Goal: Task Accomplishment & Management: Manage account settings

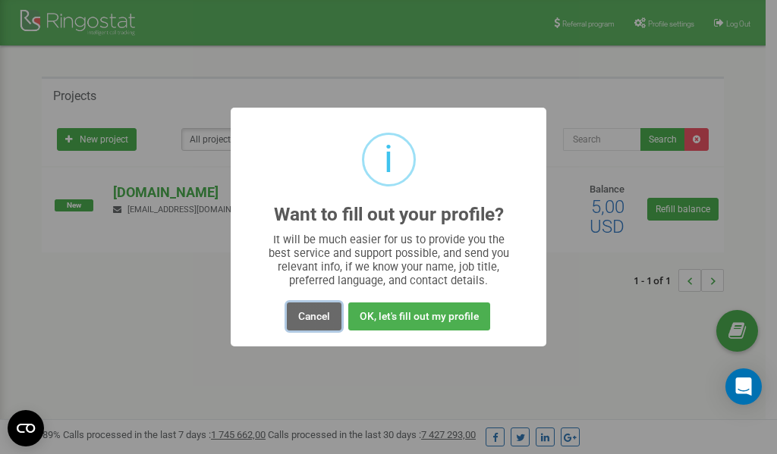
click at [308, 315] on button "Cancel" at bounding box center [314, 317] width 55 height 28
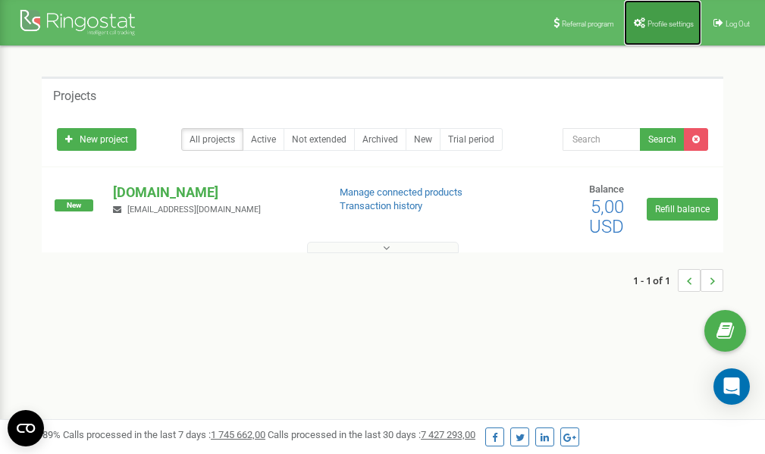
click at [661, 27] on span "Profile settings" at bounding box center [671, 24] width 46 height 8
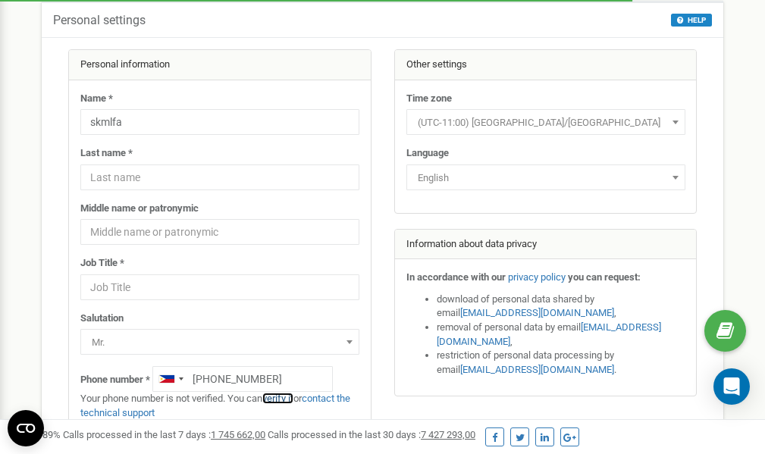
click at [284, 400] on link "verify it" at bounding box center [277, 398] width 31 height 11
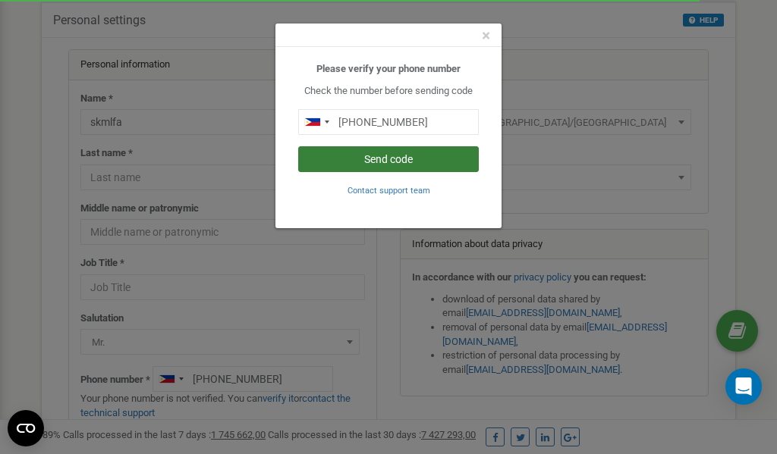
click at [404, 161] on button "Send code" at bounding box center [388, 159] width 181 height 26
